Goal: Task Accomplishment & Management: Complete application form

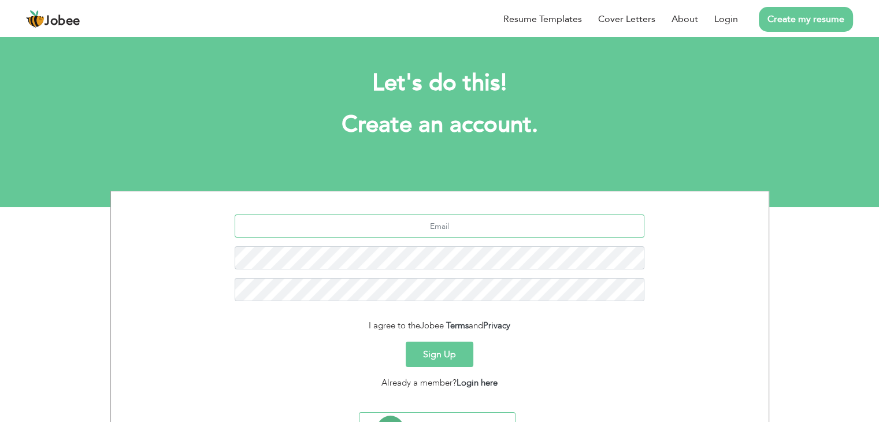
click at [474, 227] on input "text" at bounding box center [440, 225] width 410 height 23
type input "[EMAIL_ADDRESS][DOMAIN_NAME]"
click at [456, 356] on button "Sign Up" at bounding box center [440, 353] width 68 height 25
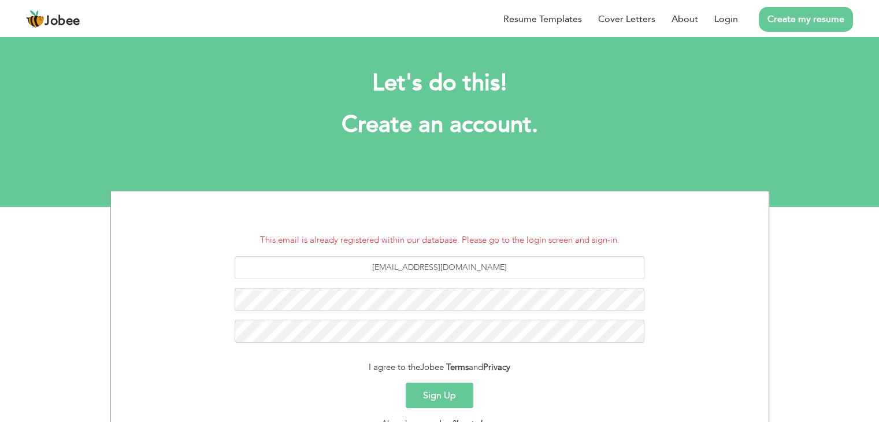
click at [458, 396] on button "Sign Up" at bounding box center [440, 394] width 68 height 25
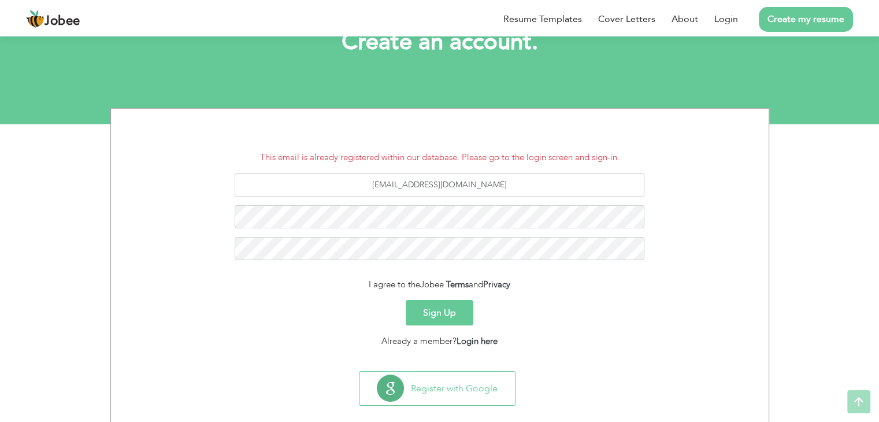
scroll to position [99, 0]
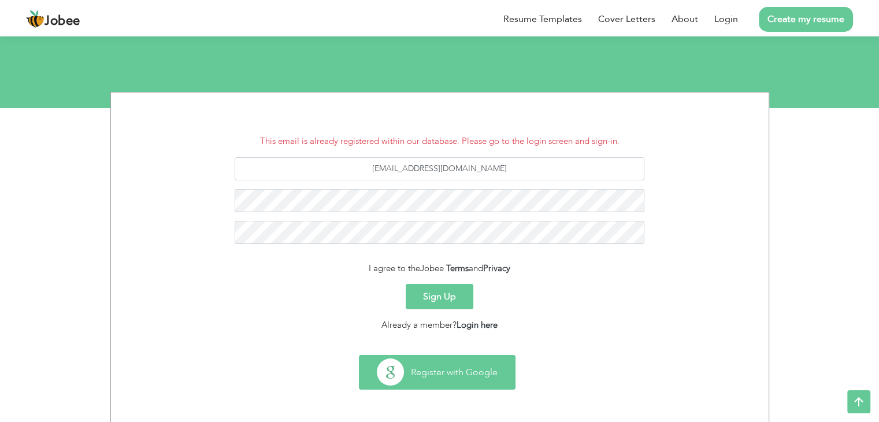
click at [468, 375] on button "Register with Google" at bounding box center [436, 372] width 155 height 34
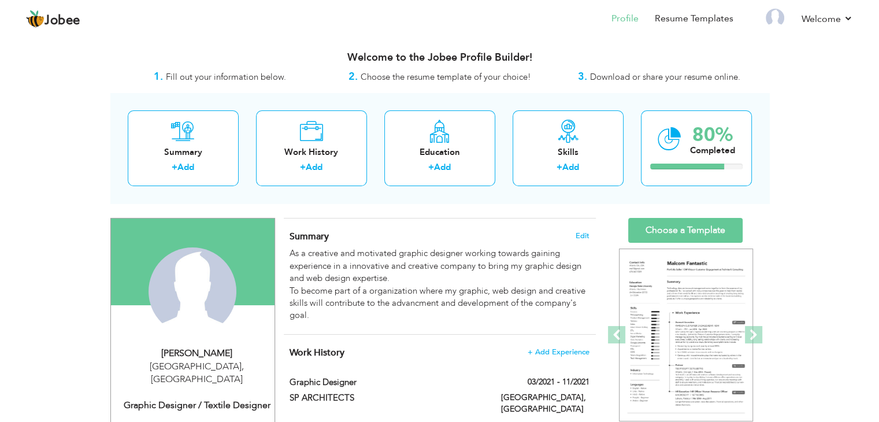
drag, startPoint x: 259, startPoint y: 288, endPoint x: 493, endPoint y: 227, distance: 241.9
